Goal: Task Accomplishment & Management: Complete application form

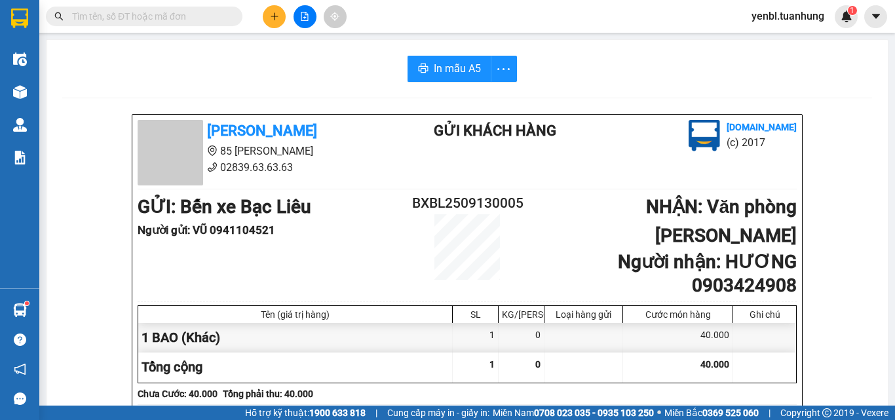
click at [268, 21] on button at bounding box center [274, 16] width 23 height 23
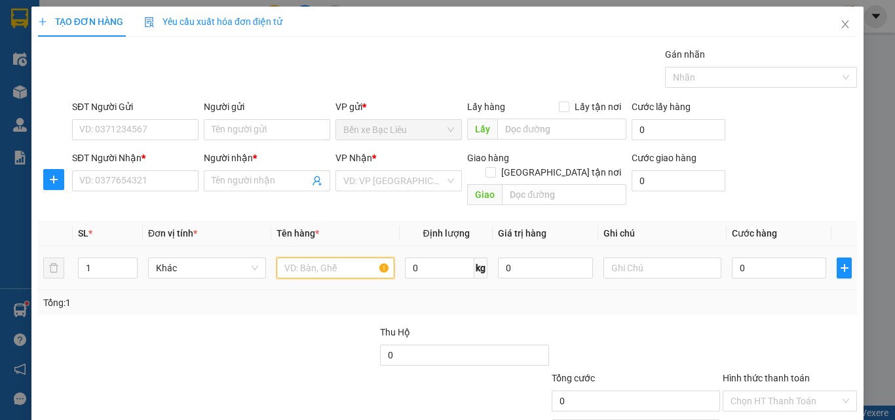
click at [292, 260] on input "text" at bounding box center [336, 268] width 118 height 21
type input "1 BỌC"
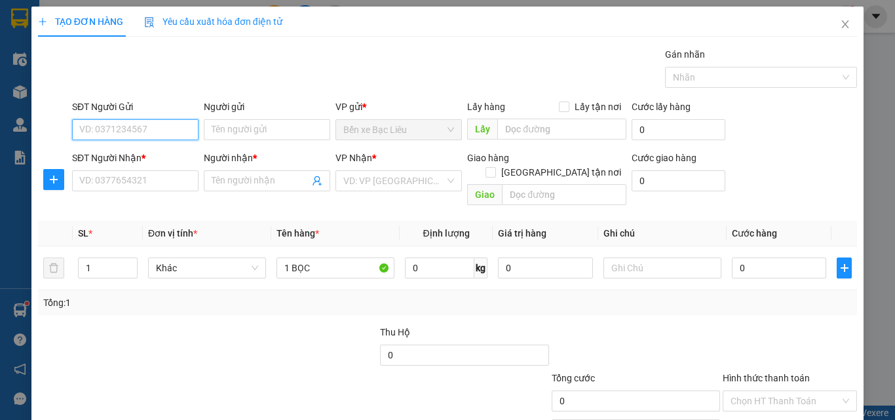
click at [139, 130] on input "SĐT Người Gửi" at bounding box center [135, 129] width 126 height 21
type input "0988600744"
click at [175, 161] on div "0988600744 - nga" at bounding box center [133, 156] width 109 height 14
type input "nga"
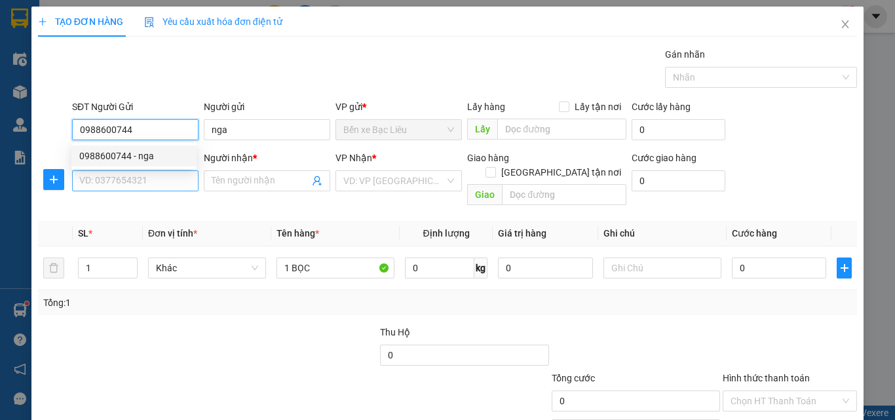
type input "0988600744"
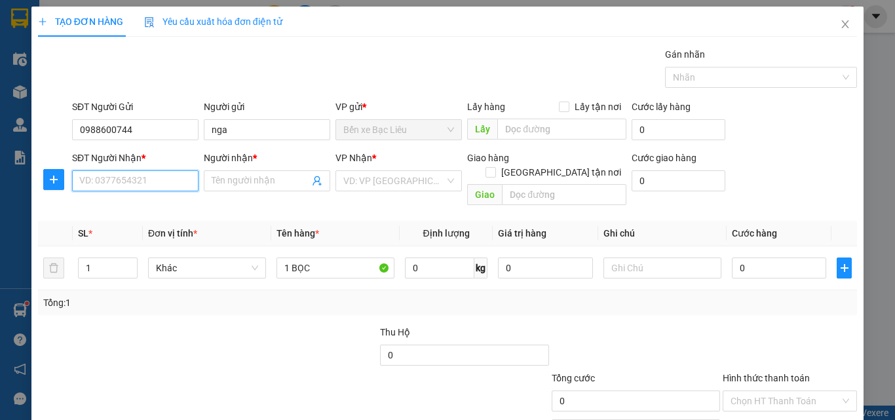
click at [180, 180] on input "SĐT Người Nhận *" at bounding box center [135, 180] width 126 height 21
click at [168, 226] on div "0913130693 - DIỆU" at bounding box center [133, 228] width 109 height 14
type input "0913130693"
type input "DIỆU"
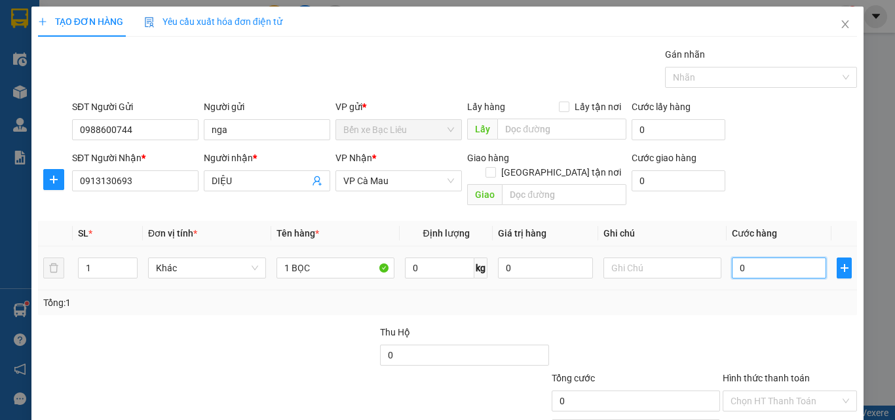
click at [756, 259] on input "0" at bounding box center [779, 268] width 94 height 21
type input "3"
type input "30"
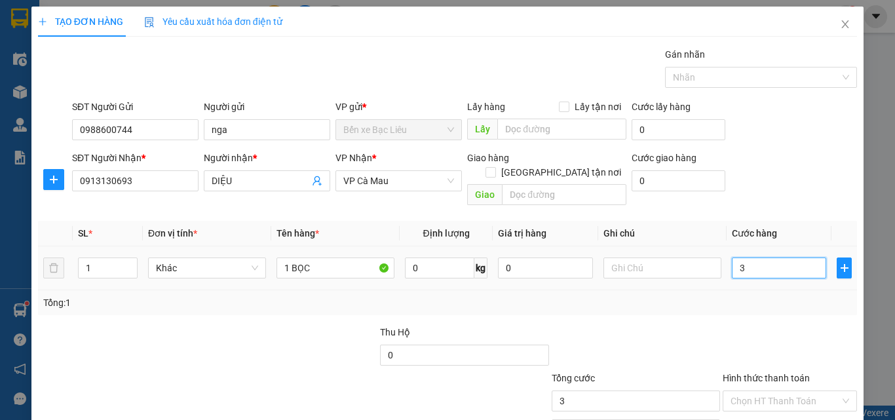
type input "30"
type input "30.000"
click at [748, 271] on td "30.000" at bounding box center [779, 268] width 105 height 44
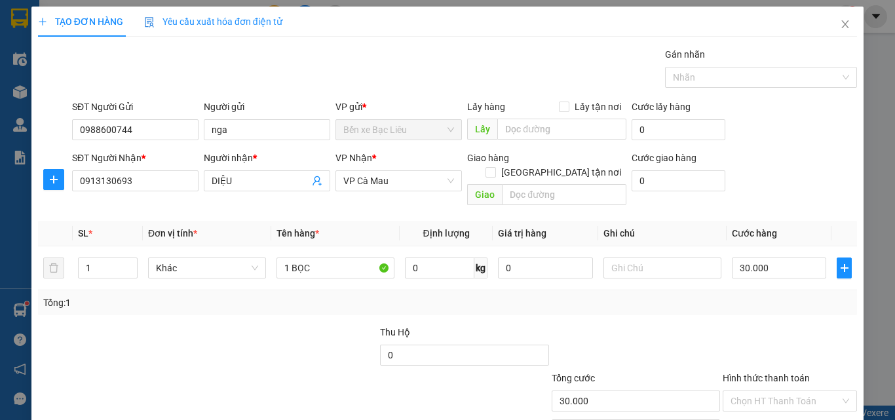
scroll to position [65, 0]
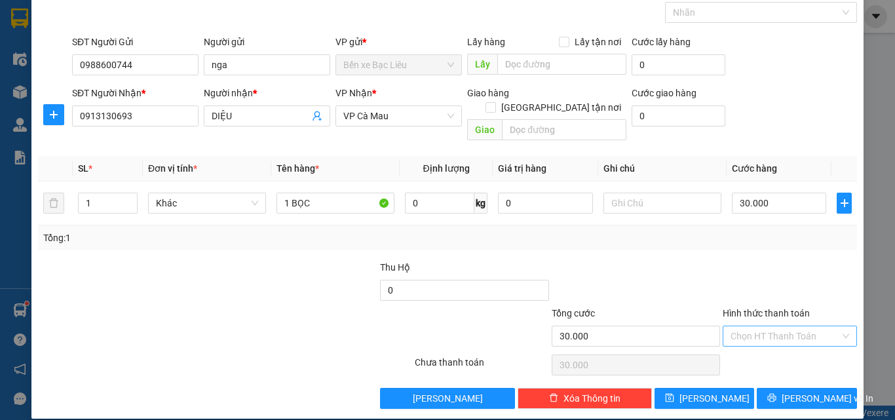
click at [788, 326] on input "Hình thức thanh toán" at bounding box center [785, 336] width 109 height 20
click at [778, 341] on div "Tại văn phòng" at bounding box center [781, 348] width 117 height 14
type input "0"
click at [763, 388] on button "[PERSON_NAME] và In" at bounding box center [807, 398] width 100 height 21
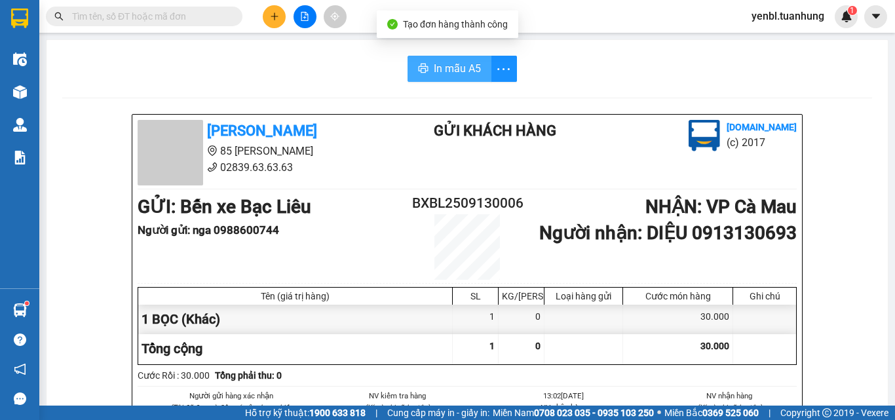
click at [434, 67] on span "In mẫu A5" at bounding box center [457, 68] width 47 height 16
